Goal: Communication & Community: Answer question/provide support

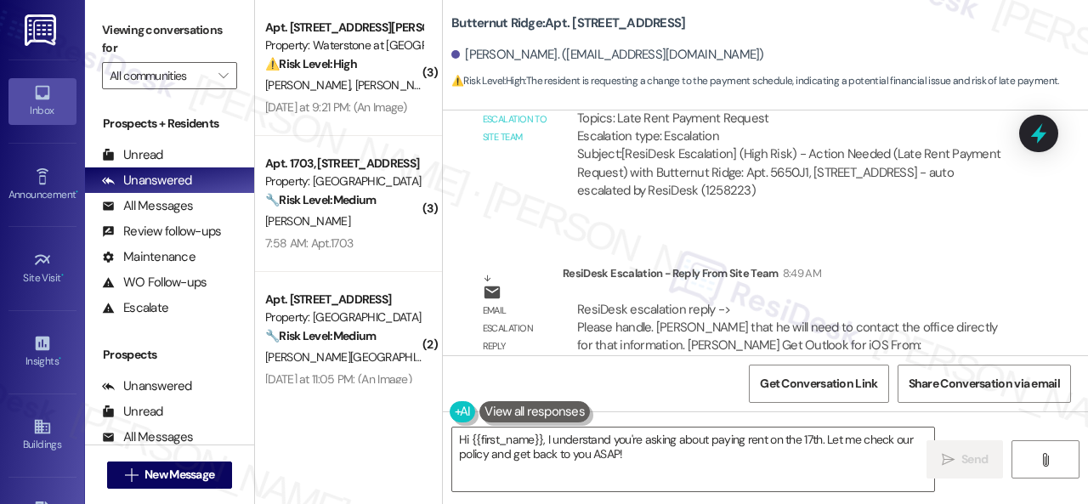
scroll to position [3366, 0]
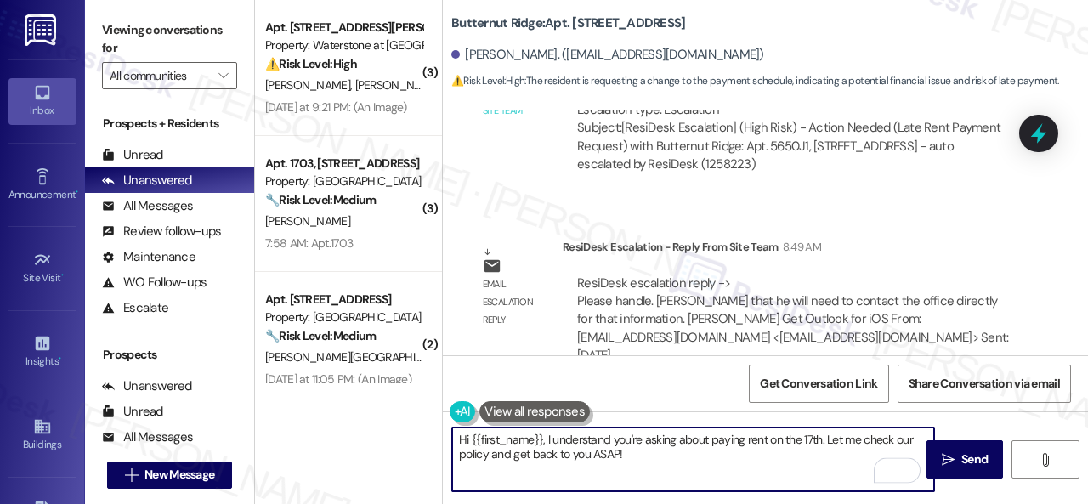
drag, startPoint x: 638, startPoint y: 453, endPoint x: 540, endPoint y: 446, distance: 97.9
click at [540, 446] on textarea "Hi {{first_name}}, I understand you're asking about paying rent on the 17th. Le…" at bounding box center [693, 459] width 482 height 64
paste textarea "! The site team stated that you will need to contact the office directly for th…"
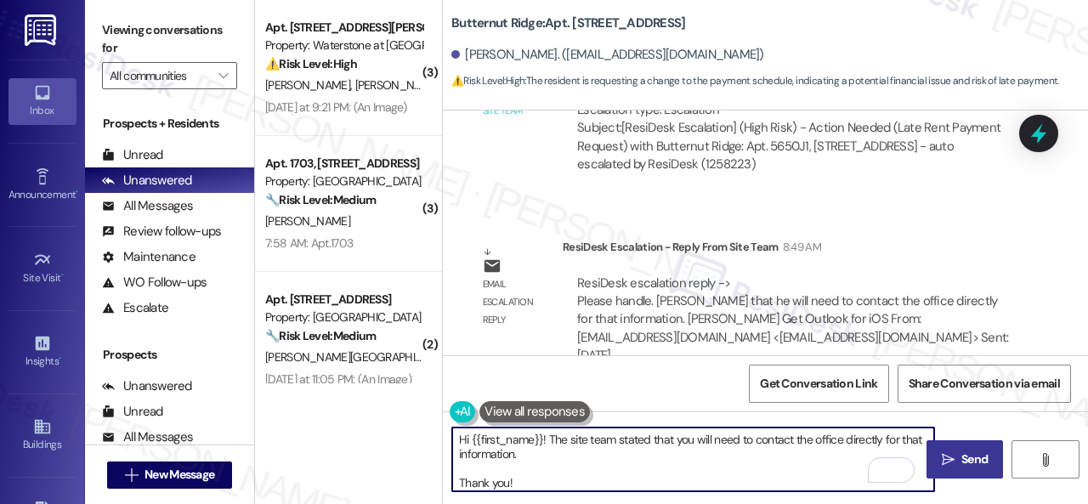
type textarea "Hi {{first_name}}! The site team stated that you will need to contact the offic…"
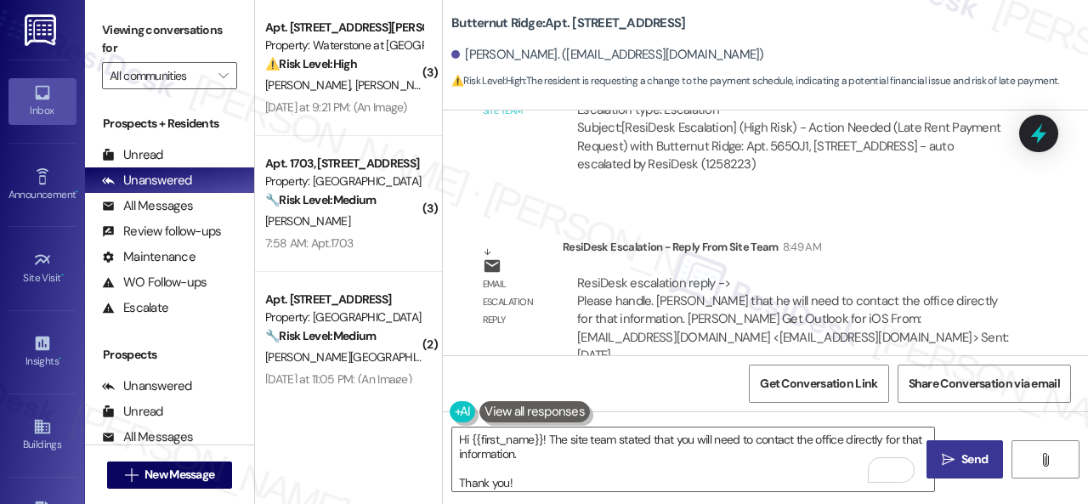
click at [961, 457] on span "Send" at bounding box center [974, 459] width 26 height 18
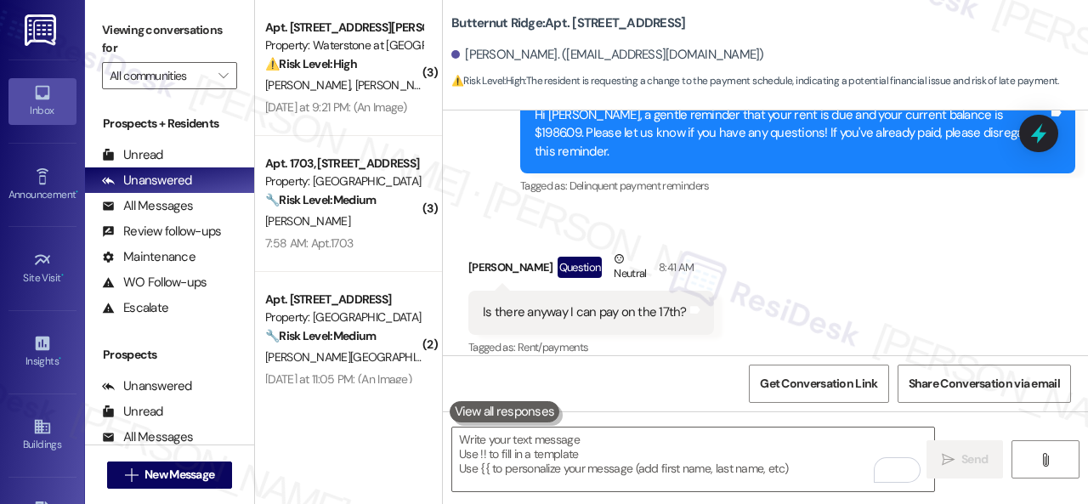
scroll to position [2748, 0]
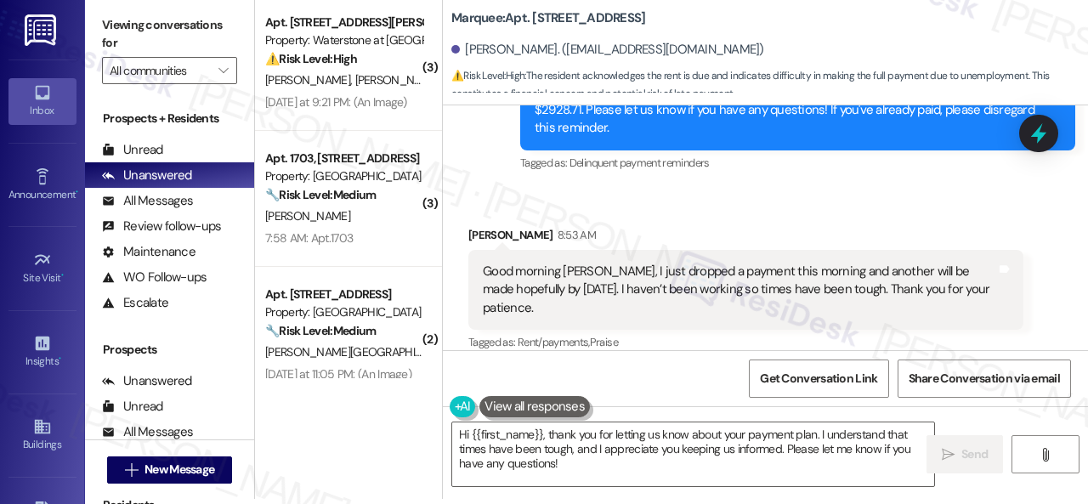
scroll to position [6142, 0]
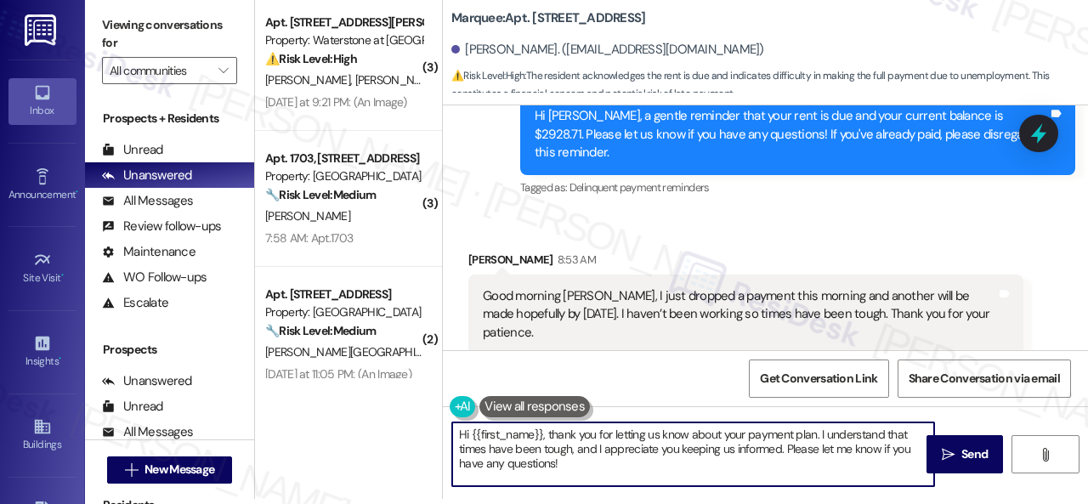
click at [547, 432] on textarea "Hi {{first_name}}, thank you for letting us know about your payment plan. I und…" at bounding box center [693, 454] width 482 height 64
click at [791, 465] on textarea "Hi {{first_name}}, we received your payment. Thank you for letting us know abou…" at bounding box center [693, 454] width 482 height 64
type textarea "Hi {{first_name}}, we received your payment. Thank you for letting us know abou…"
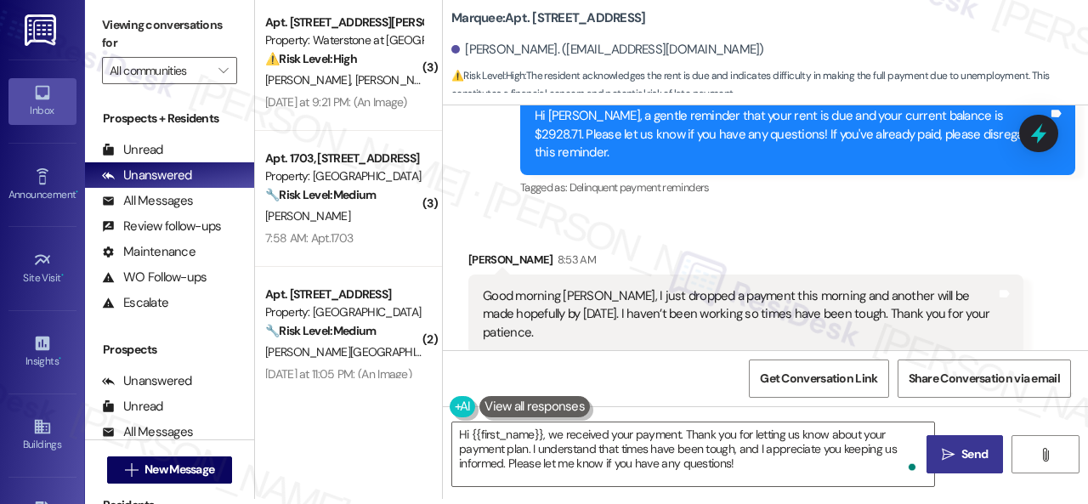
click at [951, 453] on span " Send" at bounding box center [965, 454] width 54 height 18
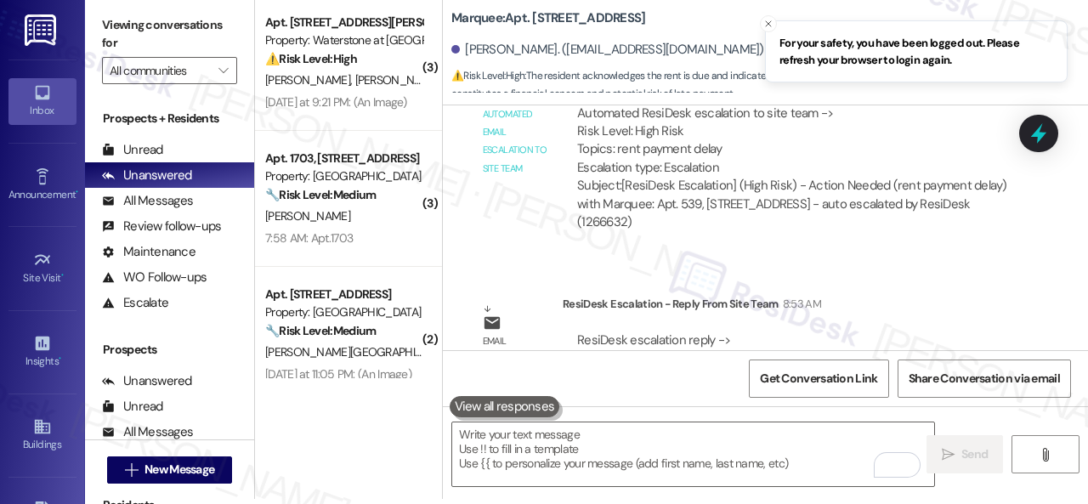
scroll to position [6992, 0]
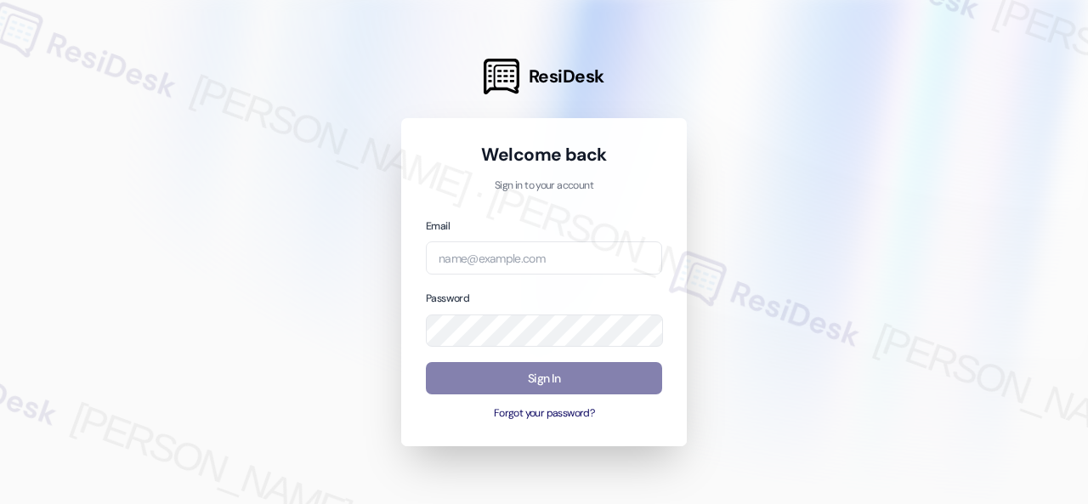
click at [887, 169] on div at bounding box center [544, 252] width 1088 height 504
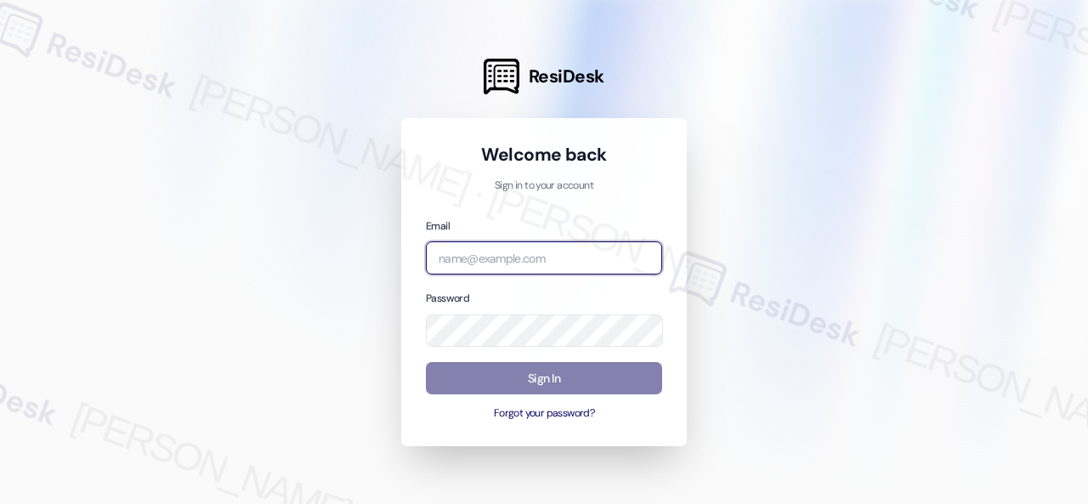
click at [525, 261] on input "email" at bounding box center [544, 257] width 236 height 33
paste input "automated-surveys-nolan-steve.flores@nolan.com"
type input "automated-surveys-nolan-steve.flores@nolan.com"
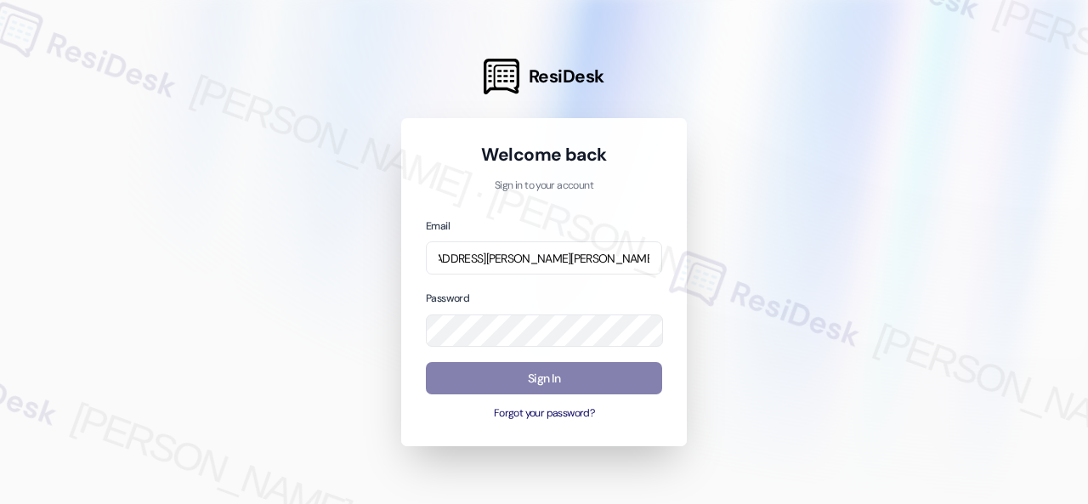
scroll to position [0, 0]
click at [881, 255] on div at bounding box center [544, 252] width 1088 height 504
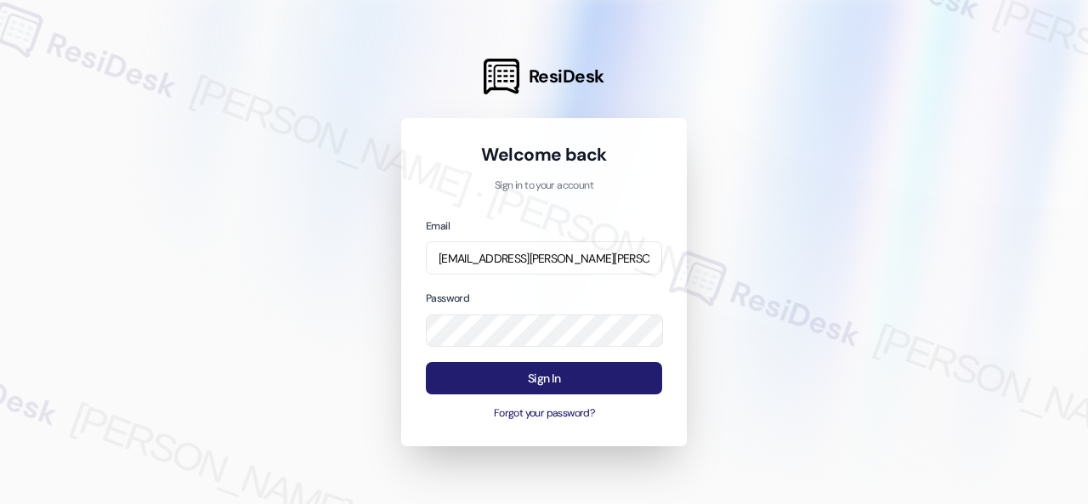
click at [539, 377] on button "Sign In" at bounding box center [544, 378] width 236 height 33
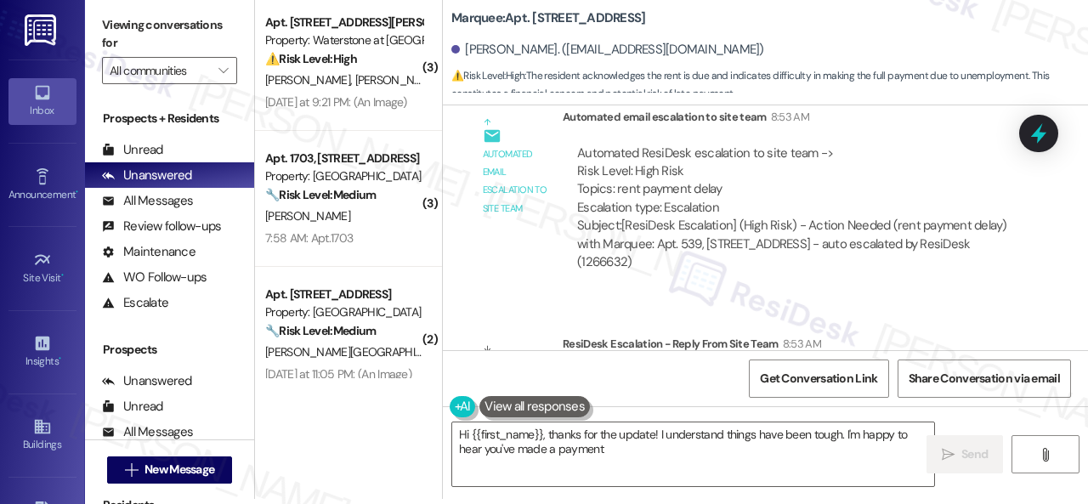
scroll to position [6992, 0]
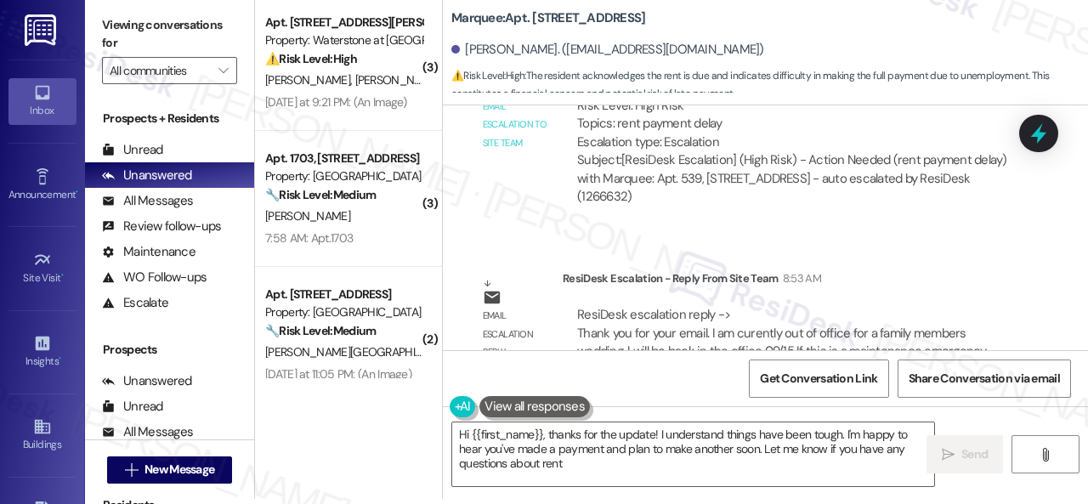
type textarea "Hi {{first_name}}, thanks for the update! I understand things have been tough. …"
click at [873, 465] on textarea "Hi {{first_name}}, thanks for the update! I understand things have been tough. …" at bounding box center [693, 454] width 482 height 64
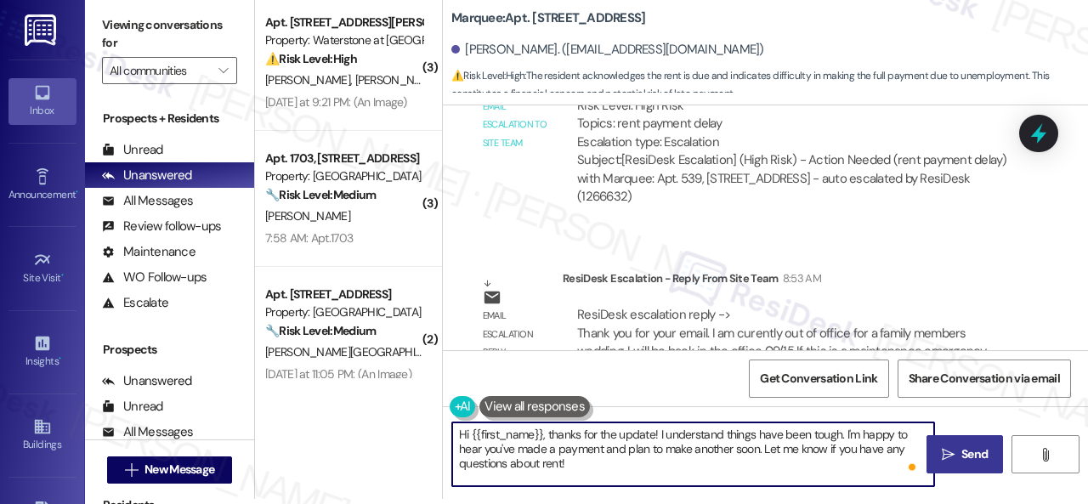
click at [945, 449] on icon "" at bounding box center [947, 455] width 13 height 14
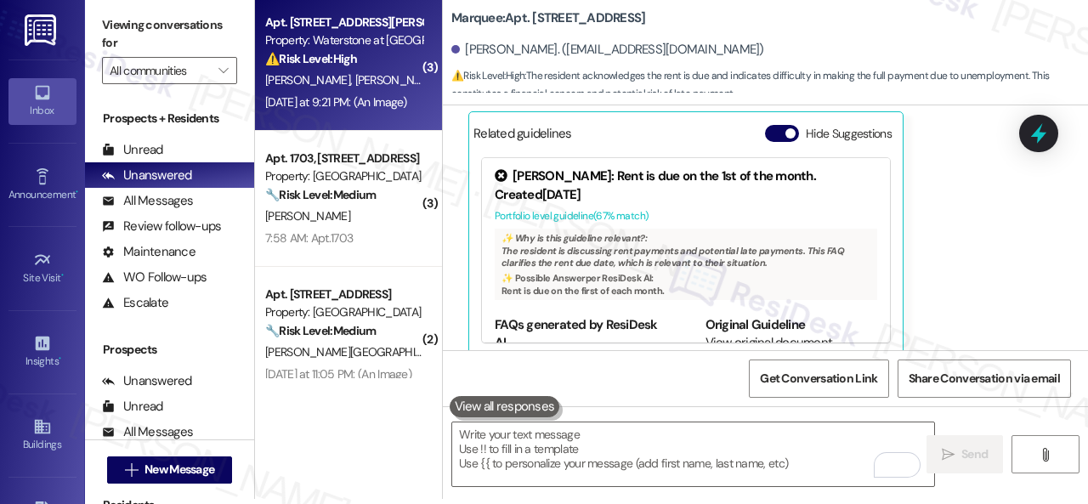
scroll to position [6459, 0]
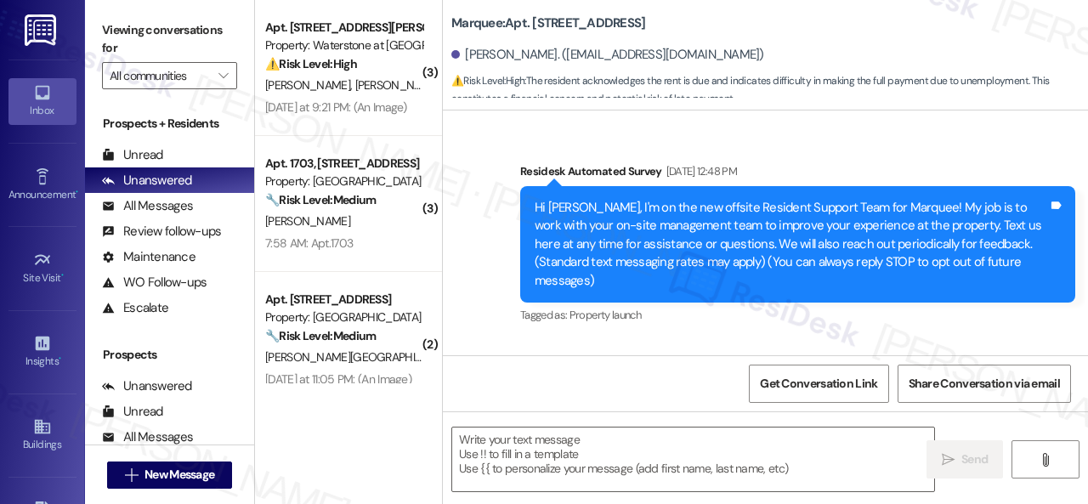
type textarea "Fetching suggested responses. Please feel free to read through the conversation…"
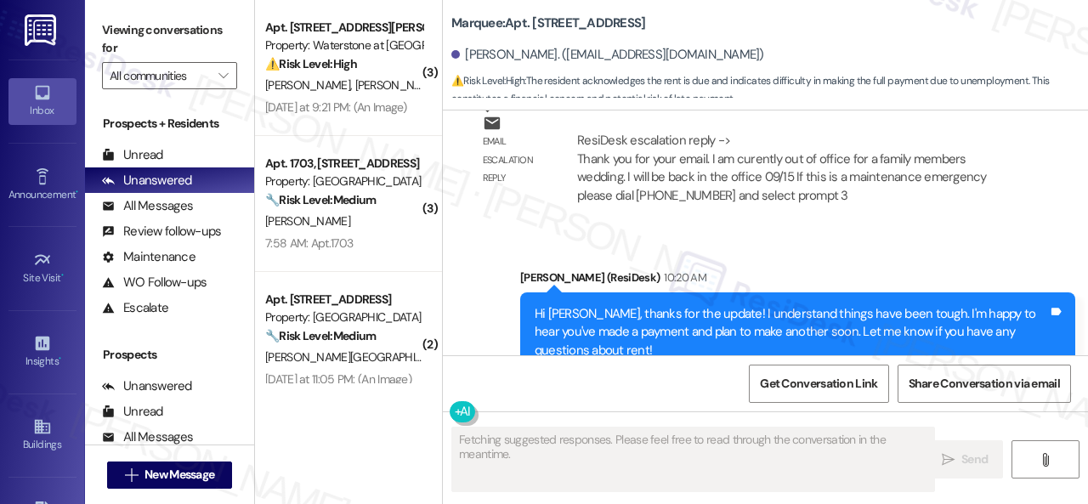
scroll to position [5, 0]
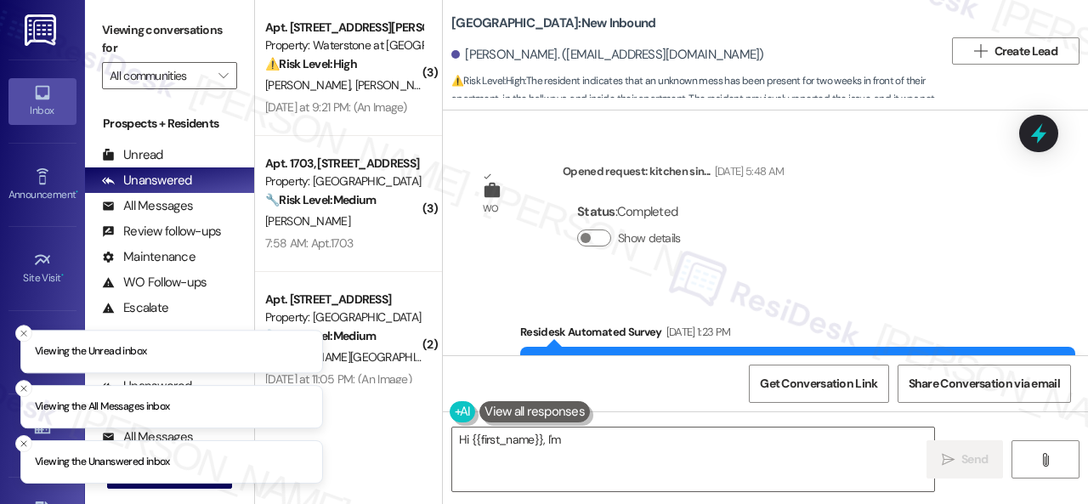
scroll to position [45455, 0]
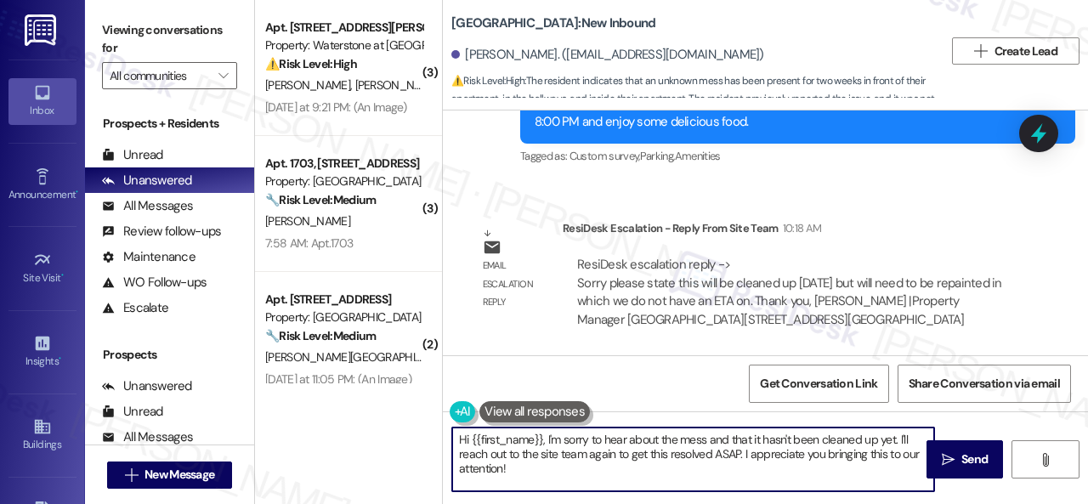
drag, startPoint x: 541, startPoint y: 441, endPoint x: 545, endPoint y: 468, distance: 27.5
click at [545, 468] on textarea "Hi {{first_name}}, I'm sorry to hear about the mess and that it hasn't been cle…" at bounding box center [693, 459] width 482 height 64
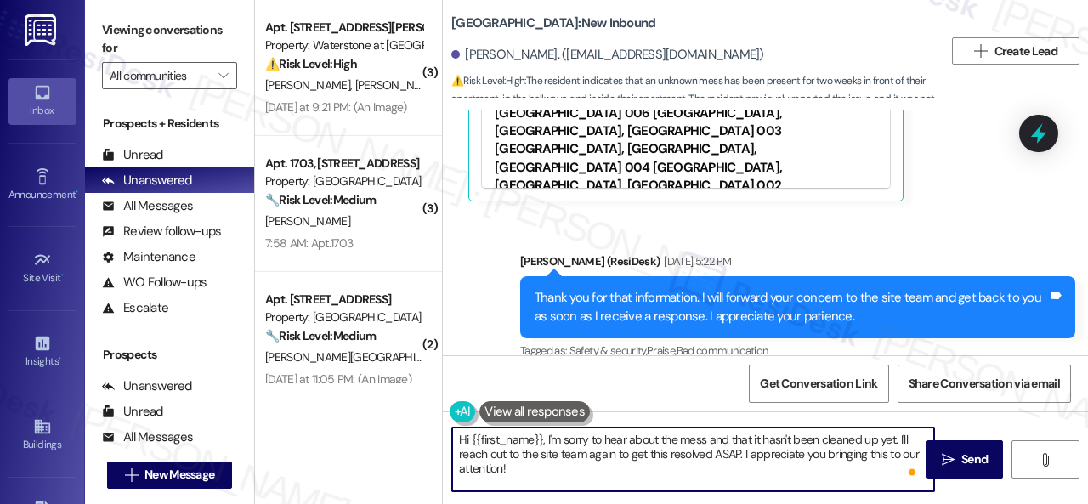
scroll to position [44775, 0]
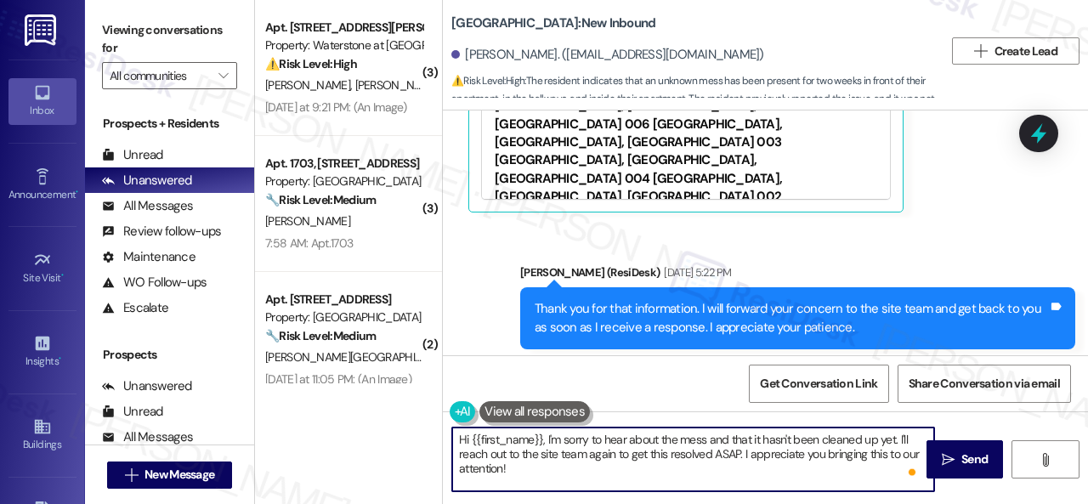
paste textarea "! The site team stated that it will be cleaned up today, but will need to be re…"
type textarea "Hi {{first_name}}! The site team stated that it will be cleaned up today, but w…"
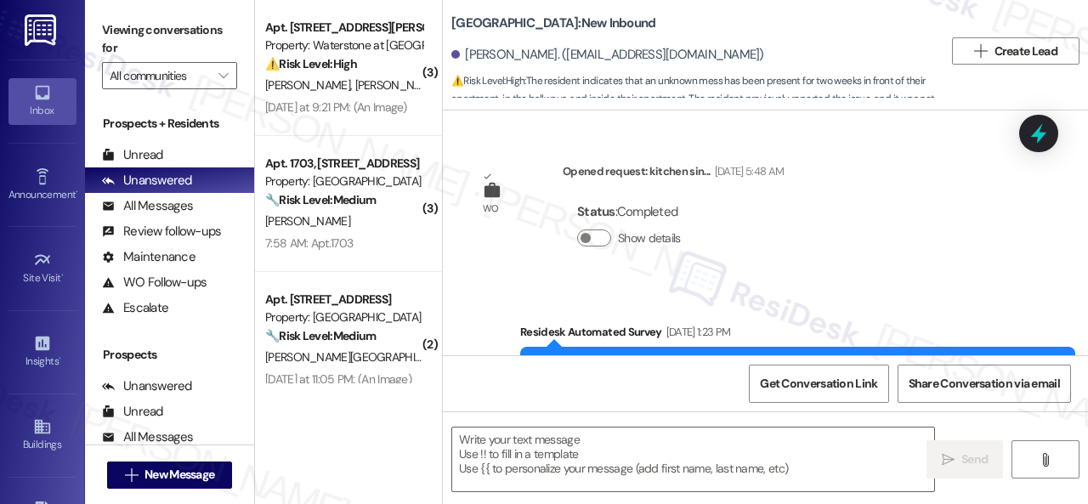
scroll to position [45652, 0]
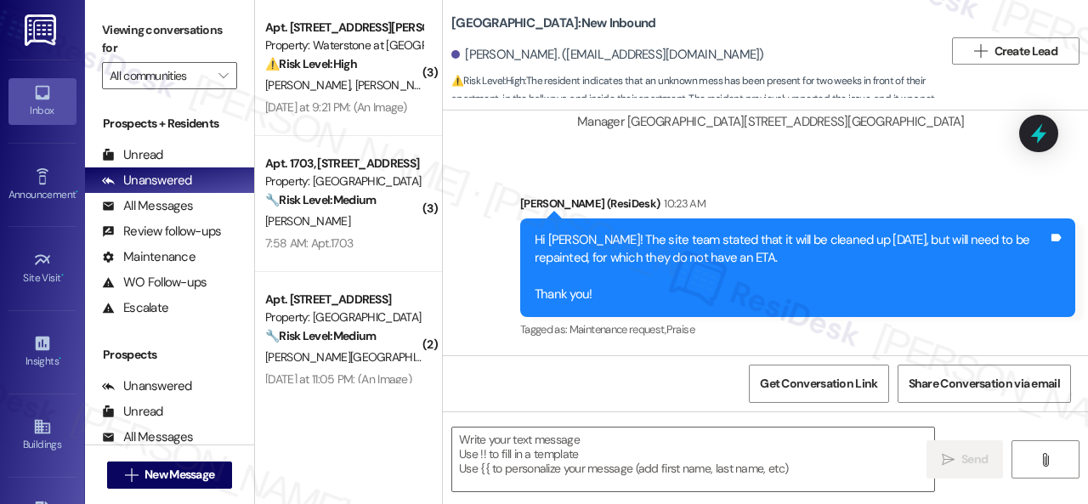
type textarea "Fetching suggested responses. Please feel free to read through the conversation…"
